Goal: Task Accomplishment & Management: Manage account settings

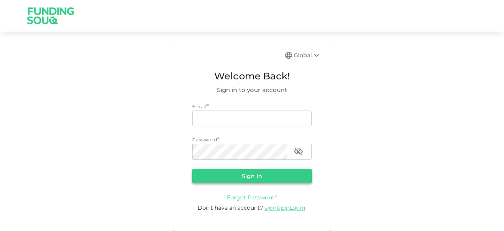
type input "junaid.mohioddin@gmail.com"
click at [268, 178] on button "Sign in" at bounding box center [252, 176] width 120 height 14
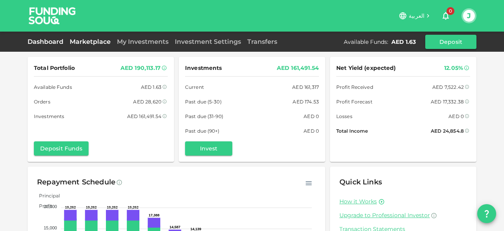
click at [102, 40] on link "Marketplace" at bounding box center [90, 41] width 47 height 7
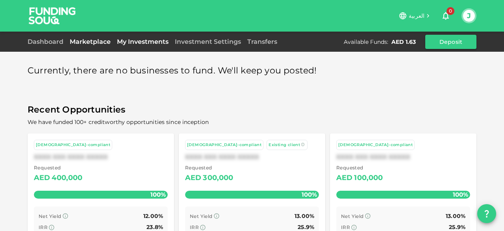
click at [148, 43] on link "My Investments" at bounding box center [143, 41] width 58 height 7
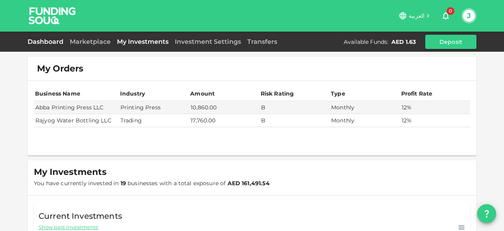
click at [50, 38] on link "Dashboard" at bounding box center [47, 41] width 39 height 7
